Goal: Navigation & Orientation: Find specific page/section

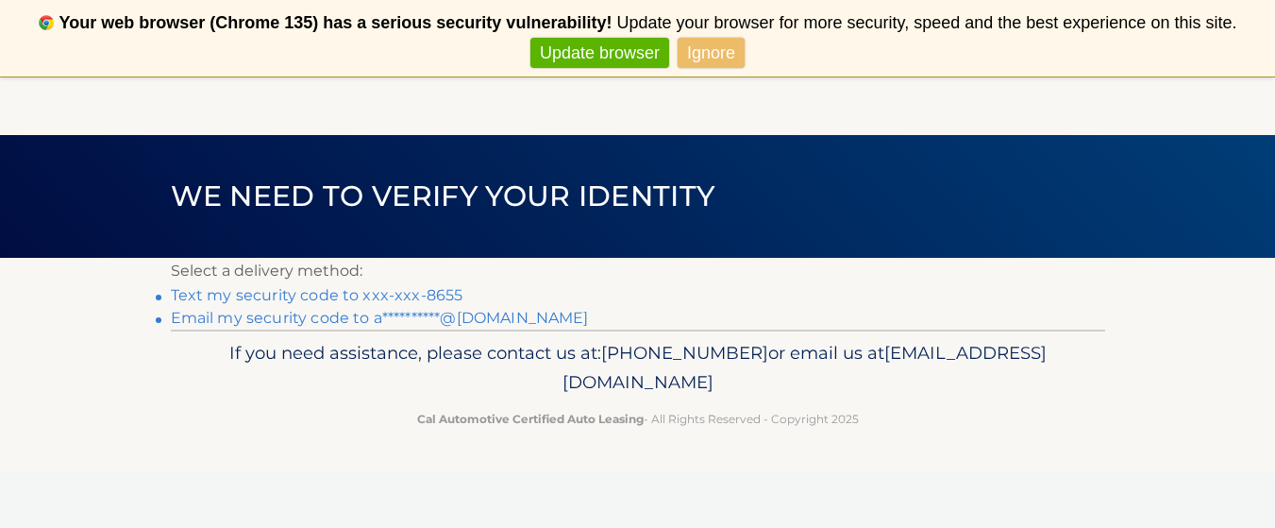
scroll to position [76, 0]
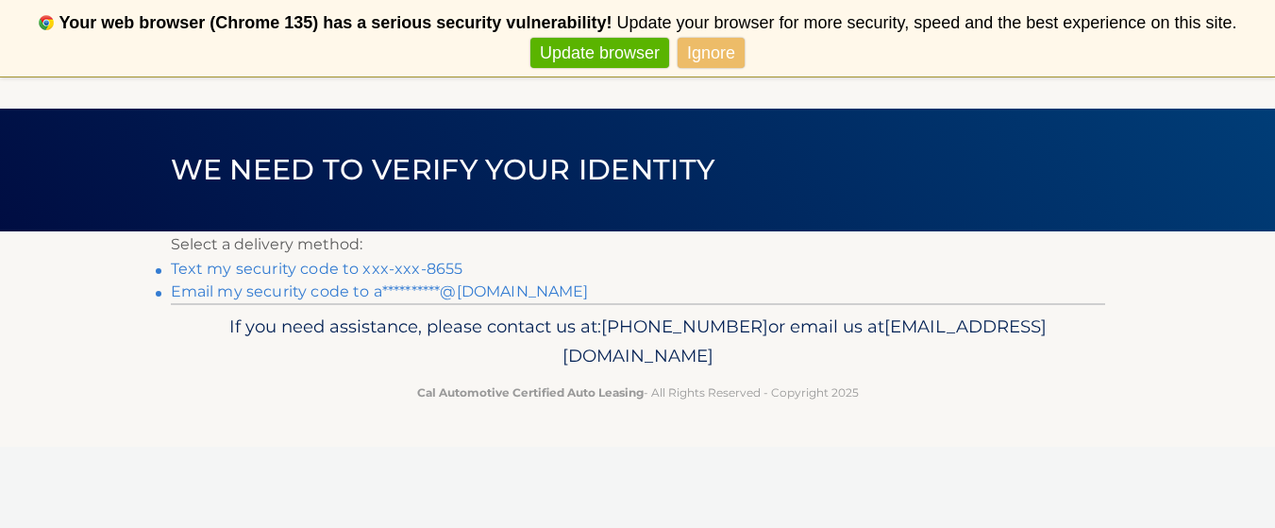
click at [575, 54] on link "Update browser" at bounding box center [599, 53] width 139 height 31
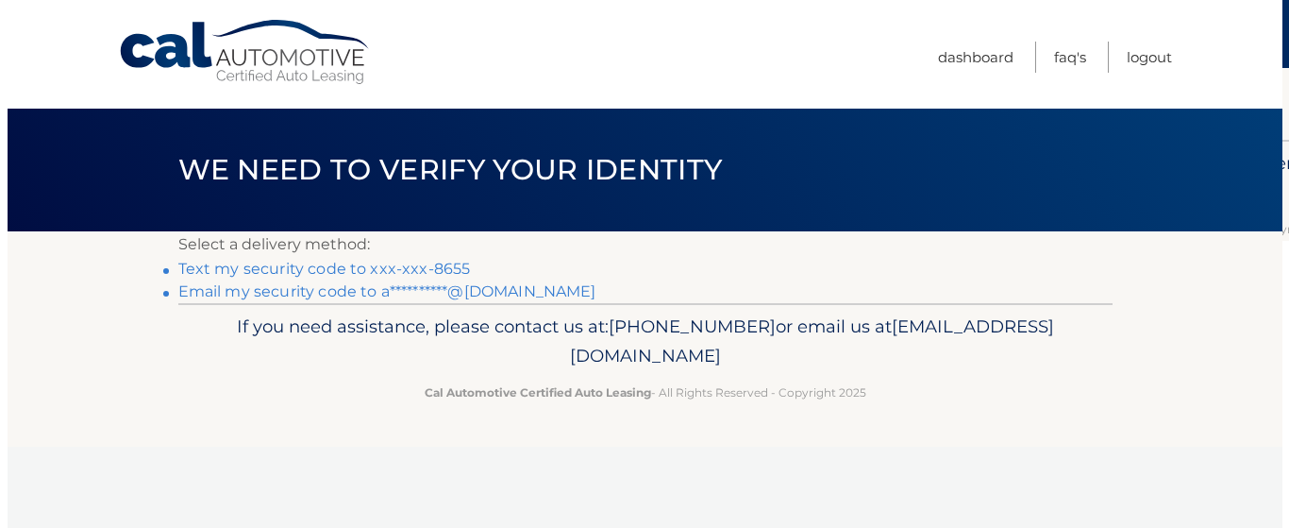
scroll to position [0, 0]
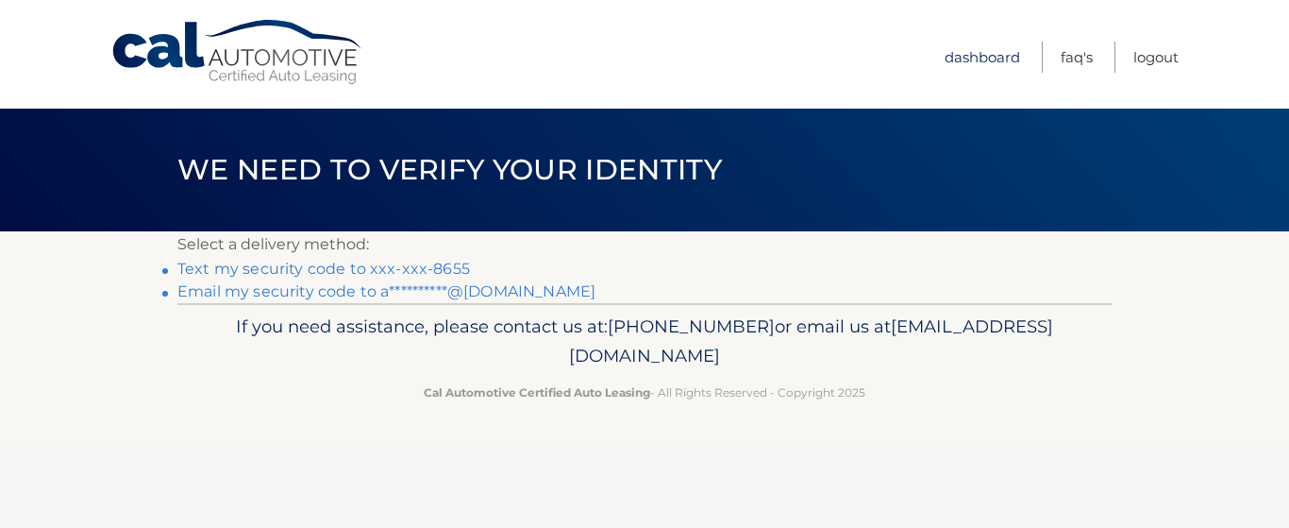
click at [977, 54] on link "Dashboard" at bounding box center [983, 57] width 76 height 31
click at [358, 268] on link "Text my security code to xxx-xxx-8655" at bounding box center [323, 269] width 293 height 18
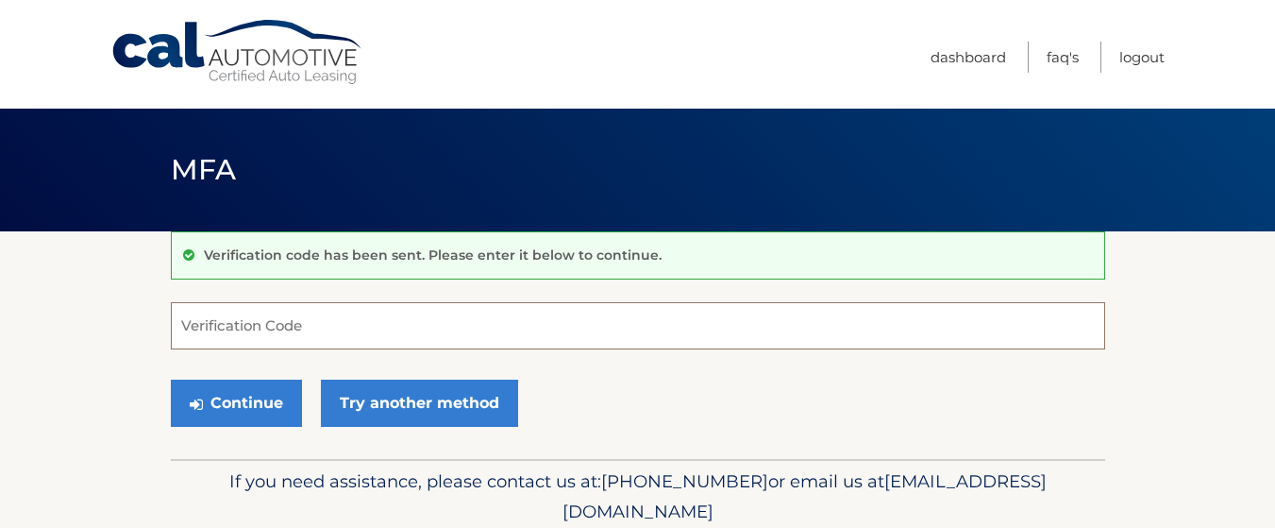
click at [254, 318] on input "Verification Code" at bounding box center [638, 325] width 934 height 47
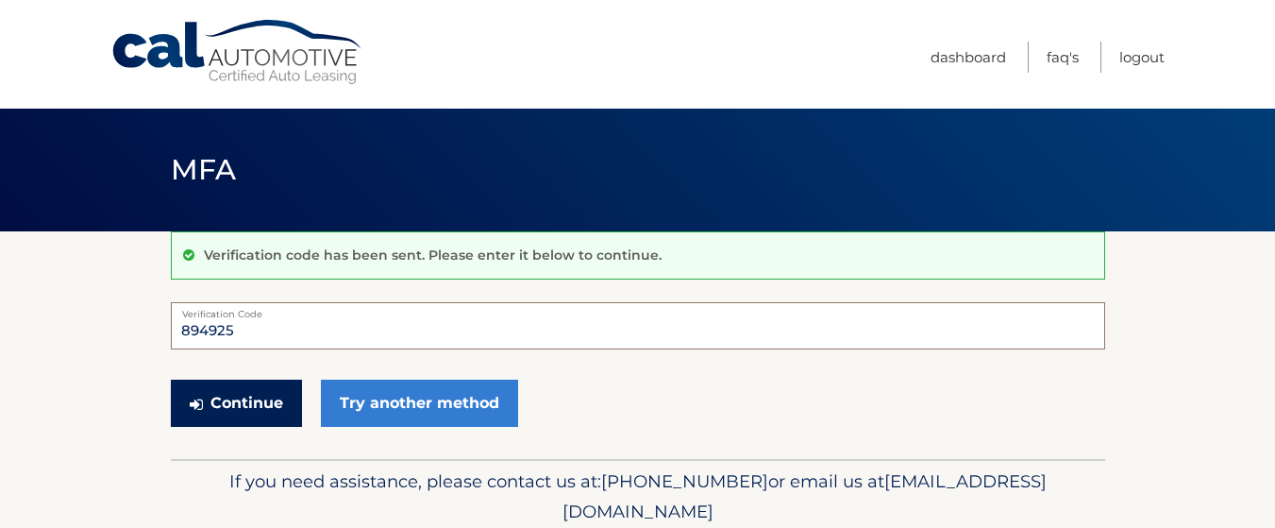
type input "894925"
click at [238, 405] on button "Continue" at bounding box center [236, 402] width 131 height 47
